Goal: Information Seeking & Learning: Find specific fact

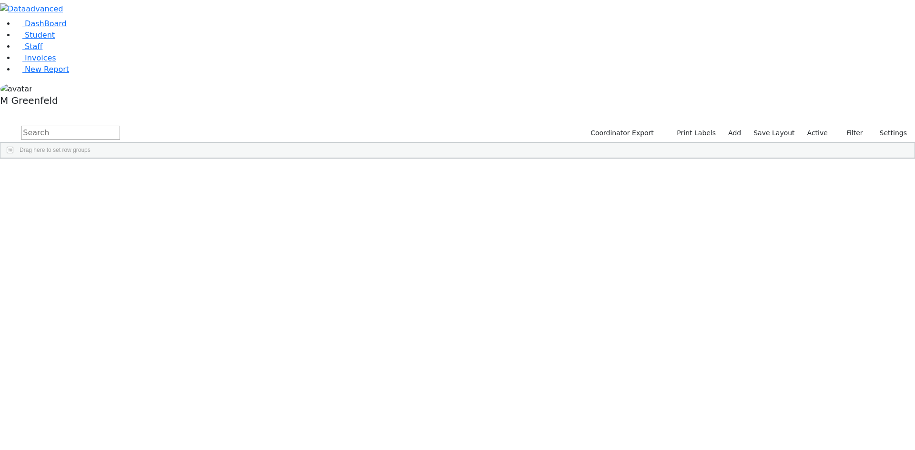
click at [120, 126] on input "text" at bounding box center [70, 133] width 99 height 14
type input "[PERSON_NAME]"
click at [818, 126] on label "Active" at bounding box center [817, 133] width 29 height 15
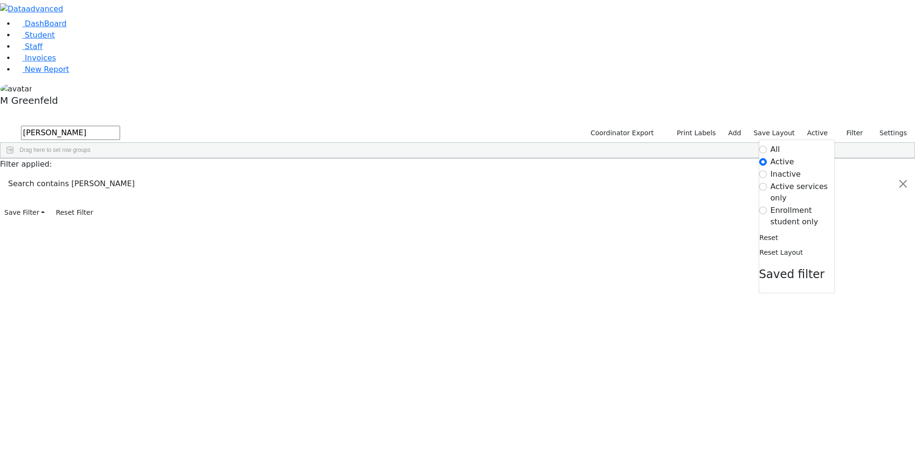
click at [772, 205] on label "Enrollment student only" at bounding box center [802, 216] width 64 height 23
click at [767, 207] on input "Enrollment student only" at bounding box center [763, 211] width 8 height 8
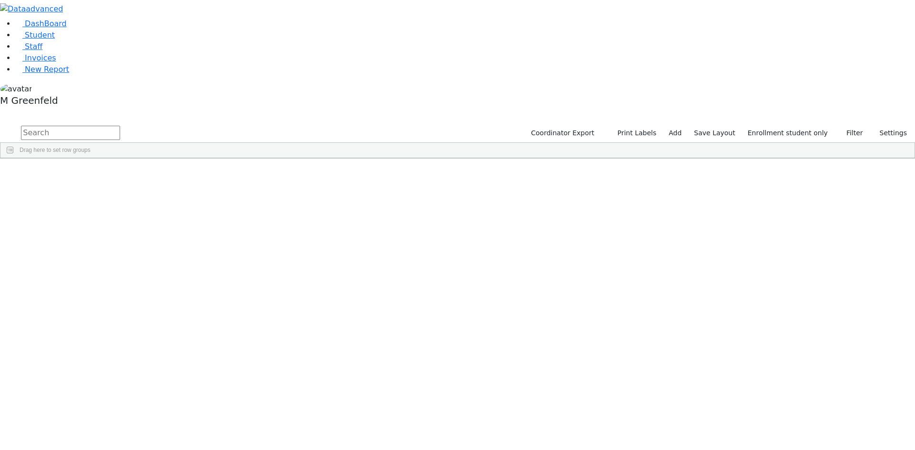
click at [142, 307] on div "Rochel" at bounding box center [119, 313] width 46 height 13
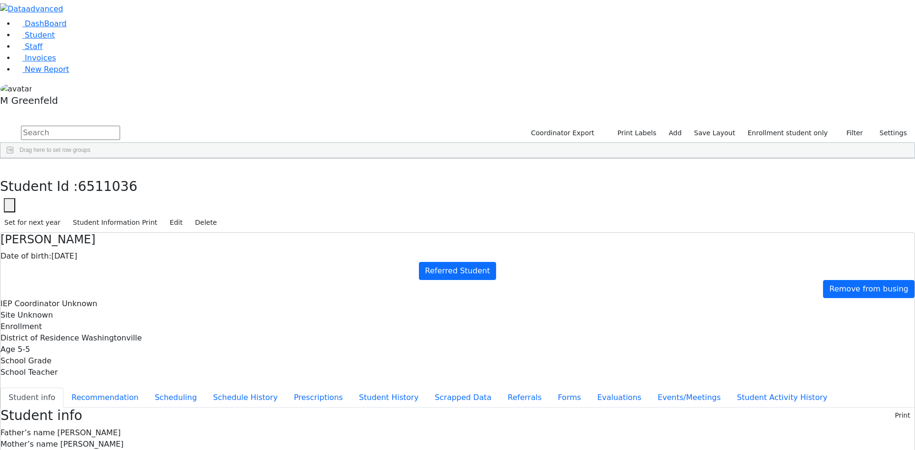
drag, startPoint x: 504, startPoint y: 361, endPoint x: 577, endPoint y: 361, distance: 73.9
click at [14, 159] on button "button" at bounding box center [7, 169] width 14 height 20
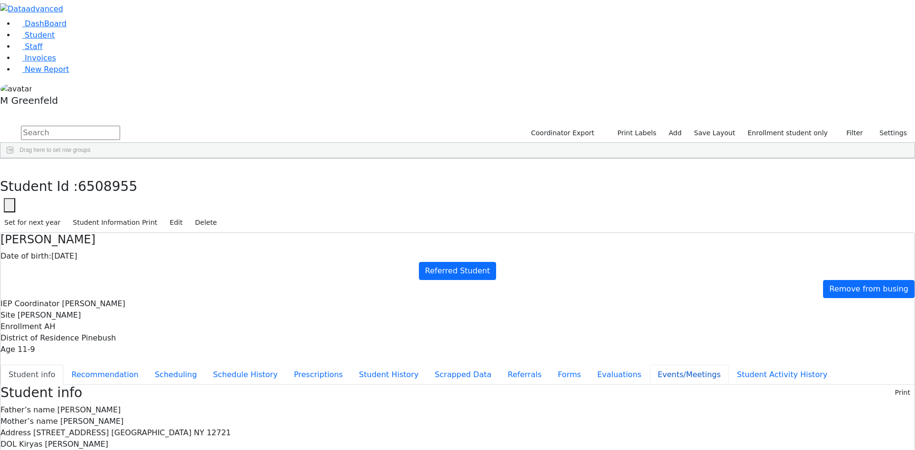
click at [649, 365] on button "Events/Meetings" at bounding box center [688, 375] width 79 height 20
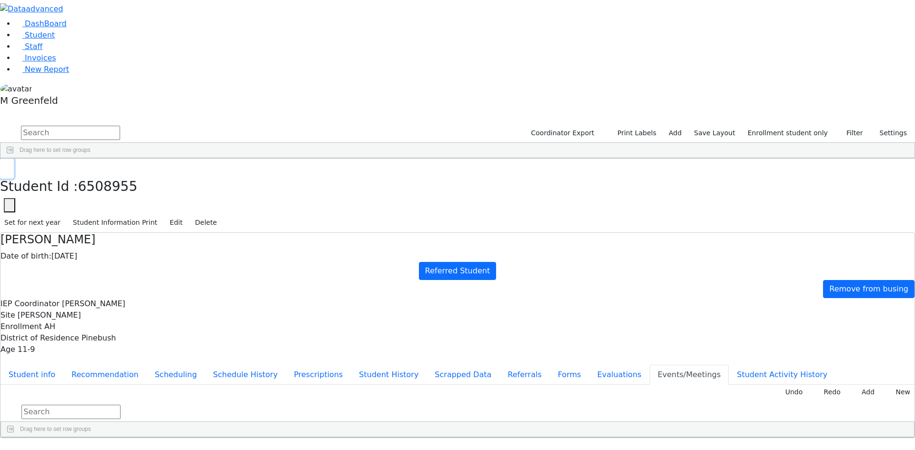
click at [14, 159] on button "button" at bounding box center [7, 169] width 14 height 20
